Goal: Task Accomplishment & Management: Manage account settings

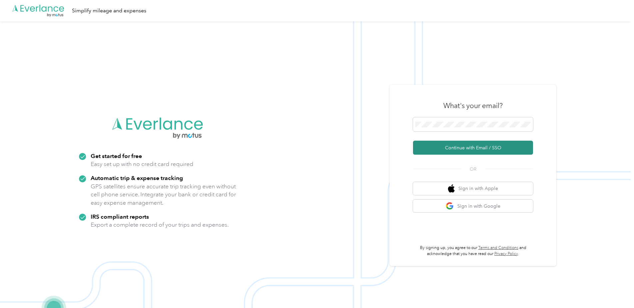
click at [478, 152] on button "Continue with Email / SSO" at bounding box center [473, 148] width 120 height 14
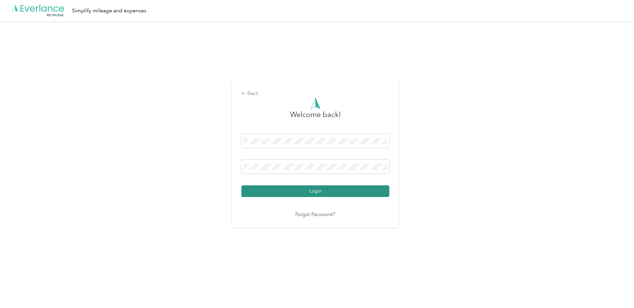
click at [309, 188] on button "Login" at bounding box center [315, 191] width 148 height 12
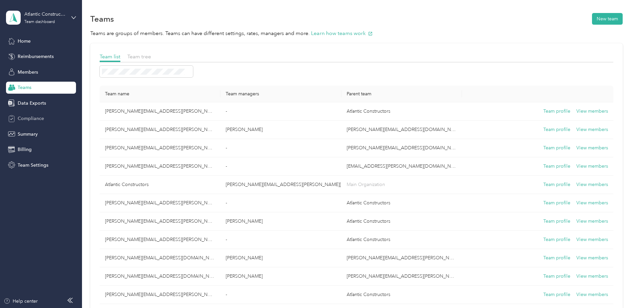
click at [31, 120] on span "Compliance" at bounding box center [31, 118] width 26 height 7
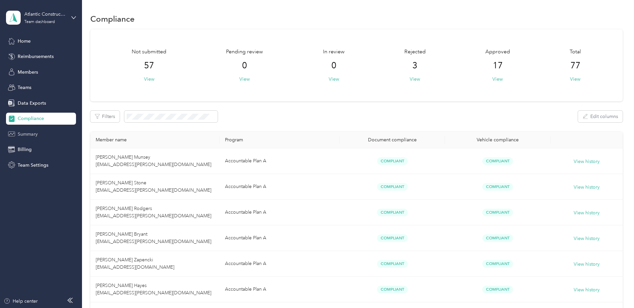
click at [36, 132] on span "Summary" at bounding box center [28, 134] width 20 height 7
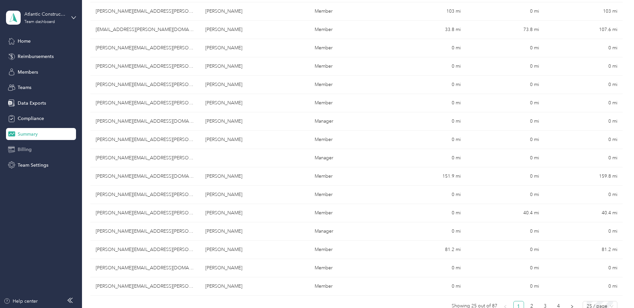
click at [32, 147] on div "Billing" at bounding box center [41, 150] width 70 height 12
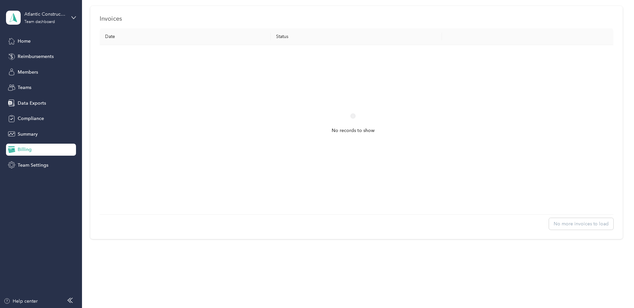
scroll to position [217, 0]
click at [37, 160] on div "Team Settings" at bounding box center [41, 165] width 70 height 12
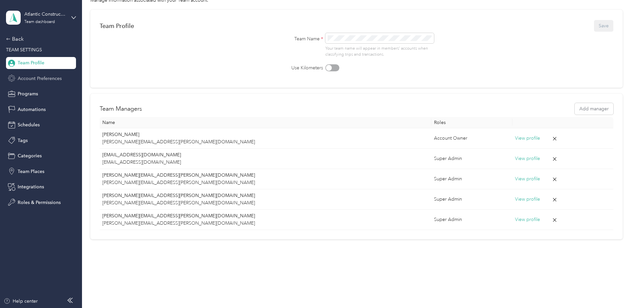
scroll to position [45, 0]
click at [39, 80] on span "Account Preferences" at bounding box center [40, 78] width 44 height 7
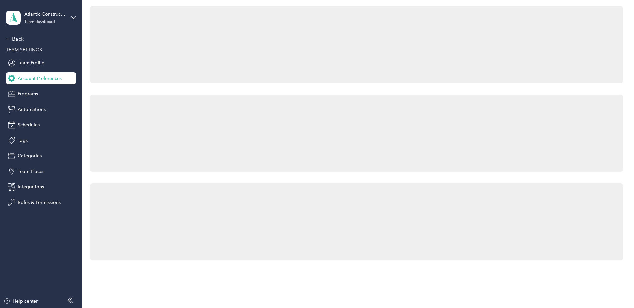
scroll to position [300, 0]
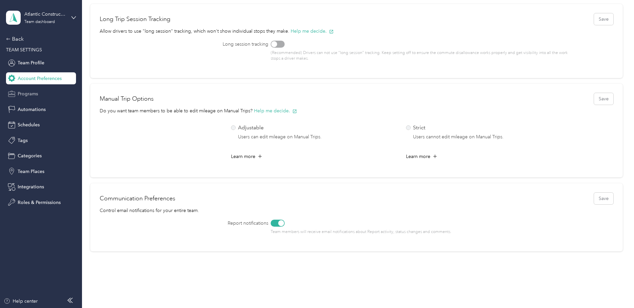
click at [19, 94] on span "Programs" at bounding box center [28, 93] width 20 height 7
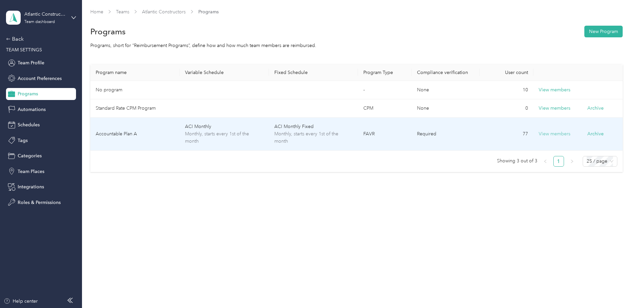
click at [555, 130] on button "View members" at bounding box center [554, 133] width 32 height 7
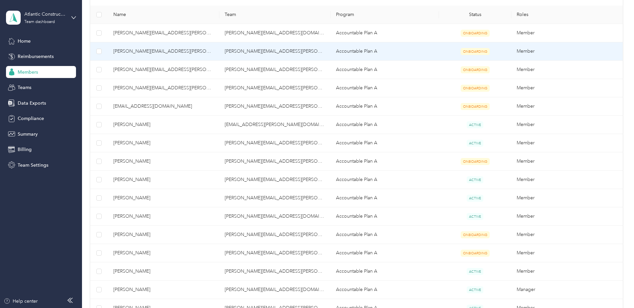
scroll to position [200, 0]
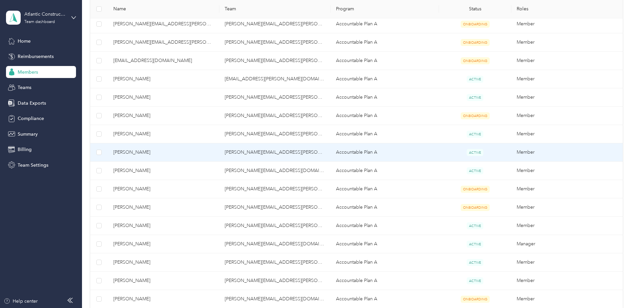
click at [473, 153] on span "ACTIVE" at bounding box center [474, 152] width 17 height 7
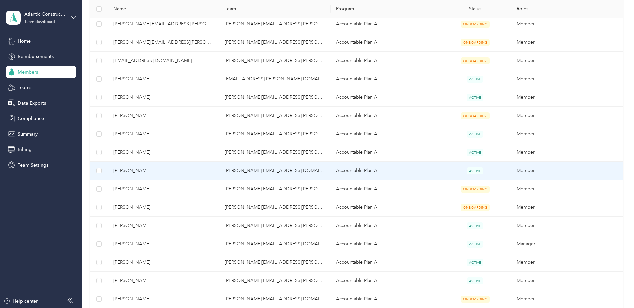
click at [474, 170] on span "ACTIVE" at bounding box center [474, 170] width 17 height 7
click at [234, 168] on td "[PERSON_NAME][EMAIL_ADDRESS][DOMAIN_NAME]" at bounding box center [274, 171] width 111 height 18
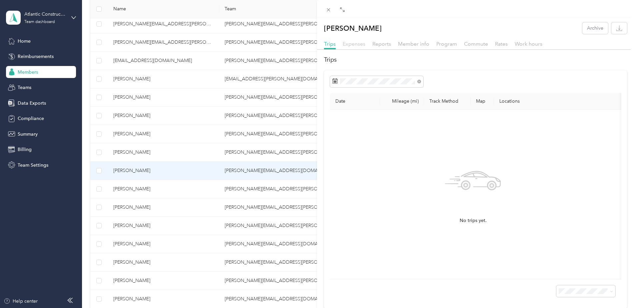
click at [352, 45] on span "Expenses" at bounding box center [354, 44] width 23 height 6
click at [381, 44] on span "Reports" at bounding box center [381, 44] width 19 height 6
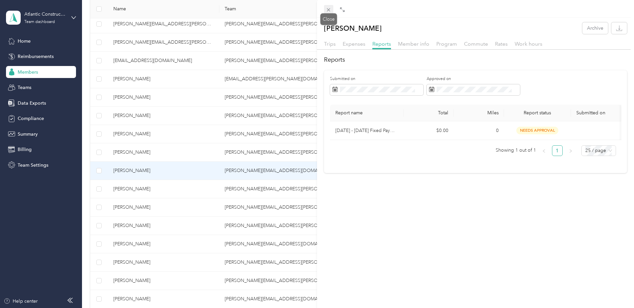
click at [331, 13] on span at bounding box center [328, 9] width 9 height 9
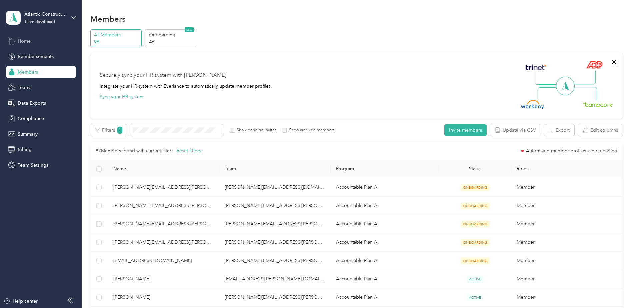
click at [25, 40] on span "Home" at bounding box center [24, 41] width 13 height 7
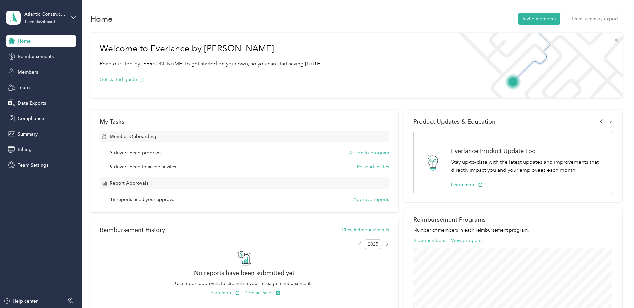
click at [241, 9] on div "Home Invite members Team summary export Welcome to Everlance by Motus Read our …" at bounding box center [356, 240] width 548 height 480
click at [468, 240] on button "View programs" at bounding box center [467, 240] width 32 height 7
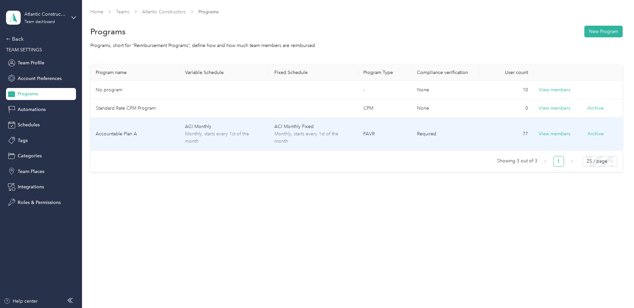
click at [372, 128] on td "FAVR" at bounding box center [385, 134] width 54 height 33
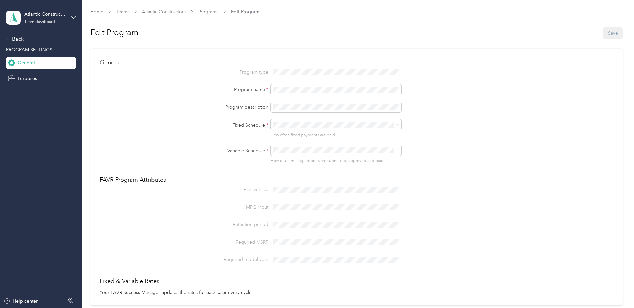
scroll to position [38, 0]
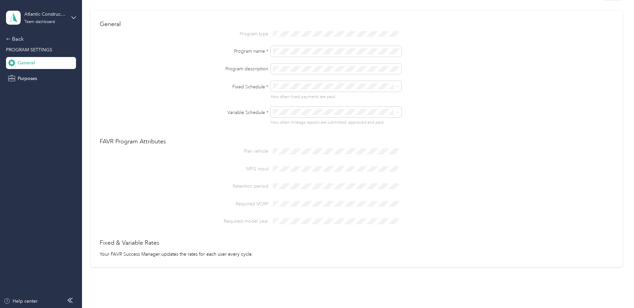
click at [266, 33] on div "Program type" at bounding box center [356, 34] width 513 height 11
